Goal: Transaction & Acquisition: Purchase product/service

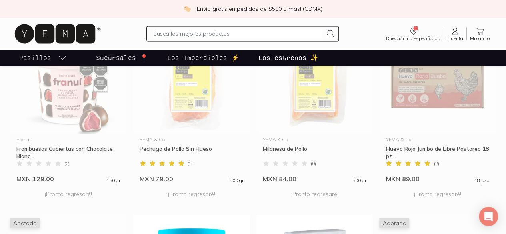
scroll to position [601, 0]
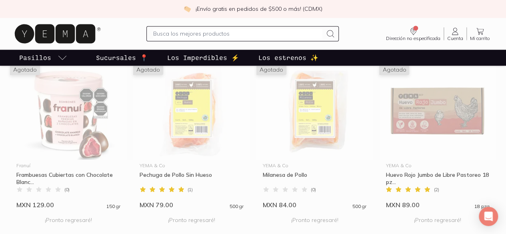
click at [170, 33] on input "text" at bounding box center [237, 34] width 169 height 10
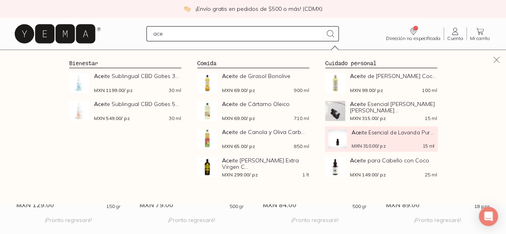
type input "ace"
click at [377, 143] on div "MXN 310.00 / pz 15 ml" at bounding box center [393, 146] width 83 height 6
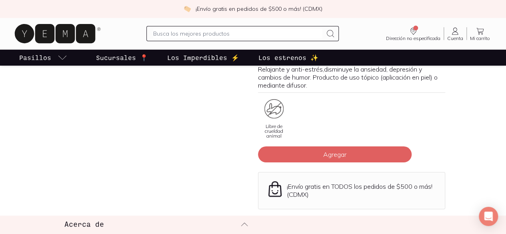
scroll to position [120, 0]
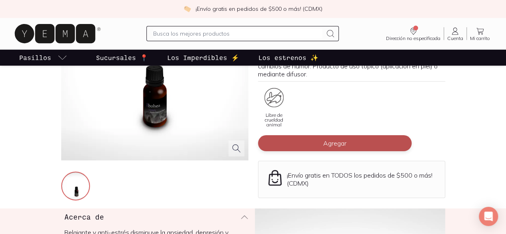
click at [367, 135] on button "Agregar" at bounding box center [335, 143] width 154 height 16
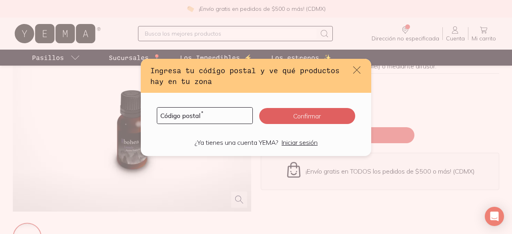
click at [149, 189] on div "Ingresa tu código postal y ve qué productos hay en tu zona Código postal * Conf…" at bounding box center [256, 117] width 512 height 234
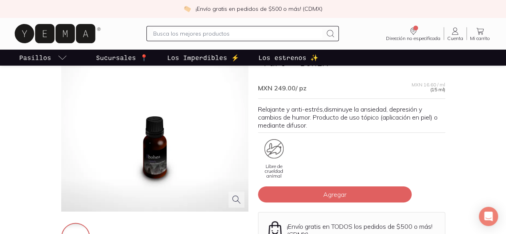
scroll to position [80, 0]
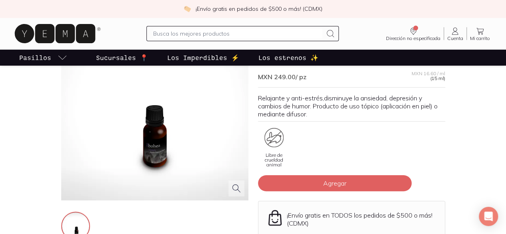
click at [245, 36] on input "text" at bounding box center [237, 34] width 169 height 10
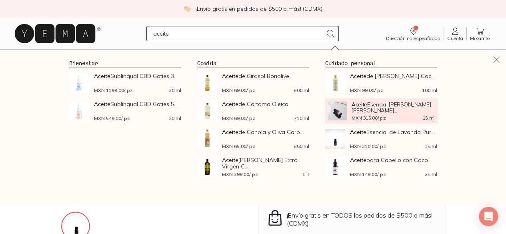
type input "aceite"
click at [404, 114] on div "Aceite Esencial [PERSON_NAME] [PERSON_NAME]... MXN 315.00 / pz 15 ml" at bounding box center [393, 110] width 83 height 19
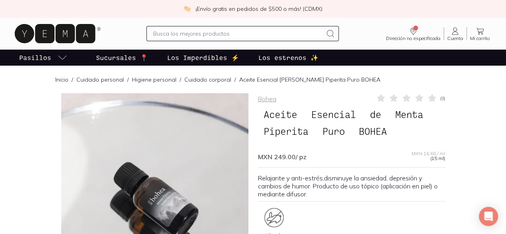
click at [166, 36] on input "text" at bounding box center [237, 34] width 169 height 10
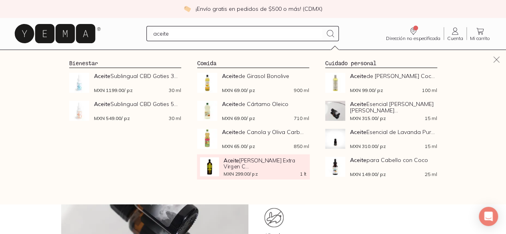
type input "aceite"
click at [223, 162] on strong "Aceite" at bounding box center [231, 160] width 16 height 7
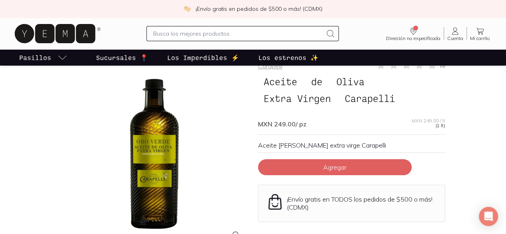
scroll to position [40, 0]
